Goal: Check status: Check status

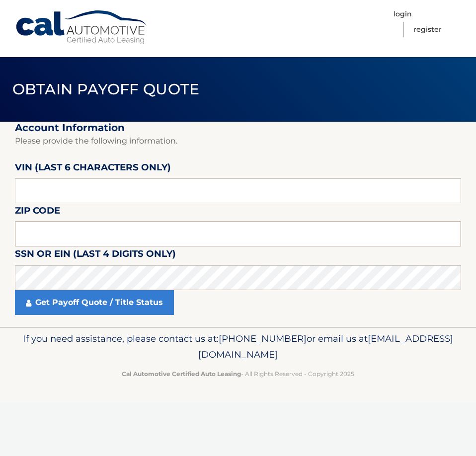
click at [104, 229] on input "text" at bounding box center [238, 233] width 446 height 25
type input "11704"
click at [70, 192] on input "text" at bounding box center [238, 190] width 446 height 25
type input "603884"
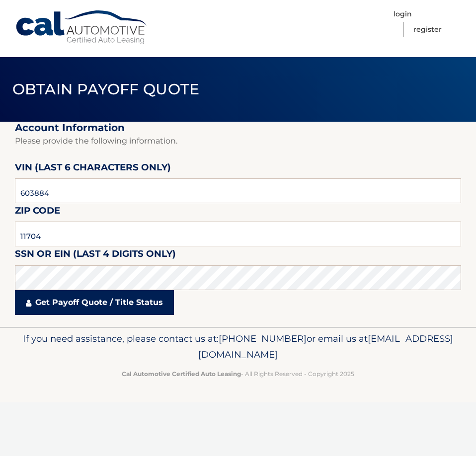
click at [95, 312] on link "Get Payoff Quote / Title Status" at bounding box center [94, 302] width 159 height 25
click at [95, 301] on link "Get Payoff Quote / Title Status" at bounding box center [94, 302] width 159 height 25
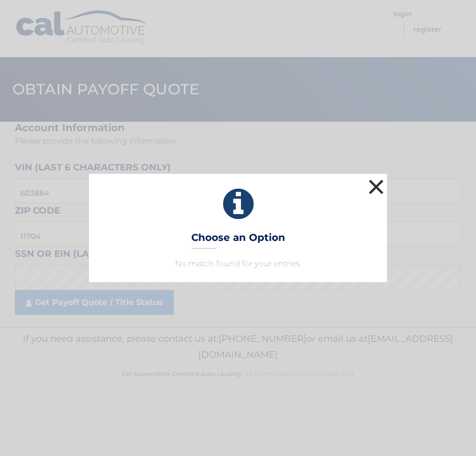
click at [376, 189] on button "×" at bounding box center [376, 187] width 20 height 20
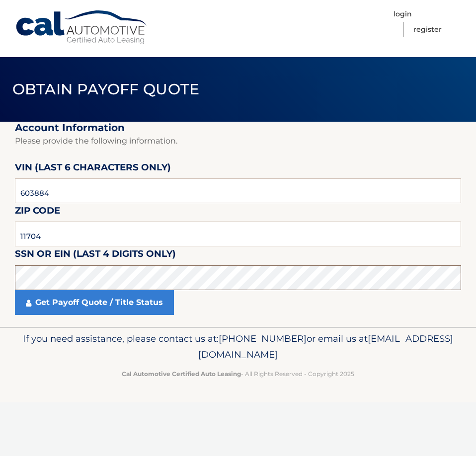
click at [0, 291] on html "Cal Automotive Menu Login Register Obtain Payoff Quote 603884" at bounding box center [238, 228] width 476 height 456
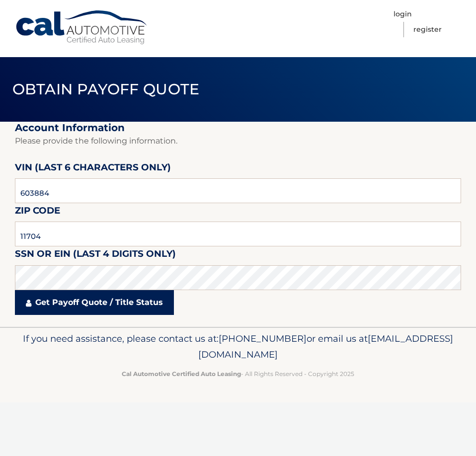
click at [96, 294] on link "Get Payoff Quote / Title Status" at bounding box center [94, 302] width 159 height 25
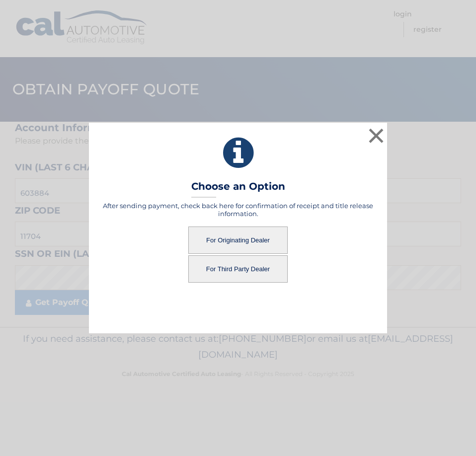
click at [239, 239] on button "For Originating Dealer" at bounding box center [237, 239] width 99 height 27
click at [256, 246] on button "For Originating Dealer" at bounding box center [237, 239] width 99 height 27
click at [241, 242] on button "For Originating Dealer" at bounding box center [237, 239] width 99 height 27
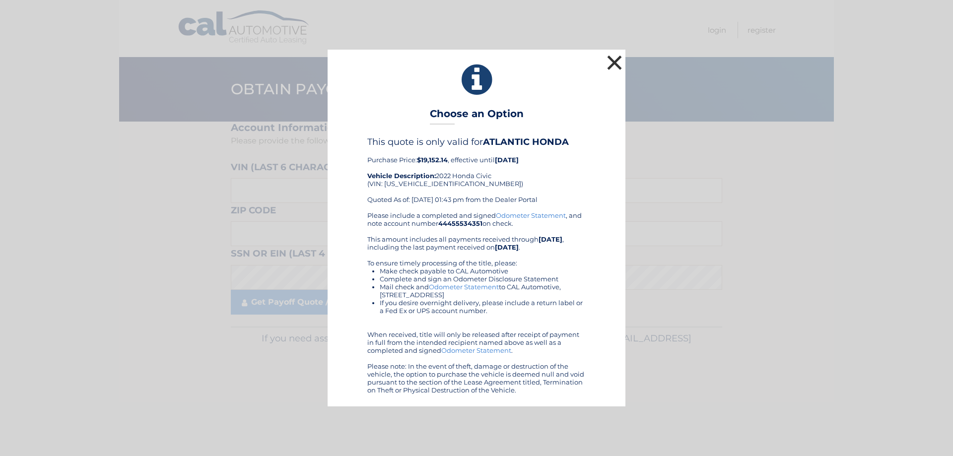
click at [615, 66] on button "×" at bounding box center [615, 63] width 20 height 20
